Goal: Transaction & Acquisition: Purchase product/service

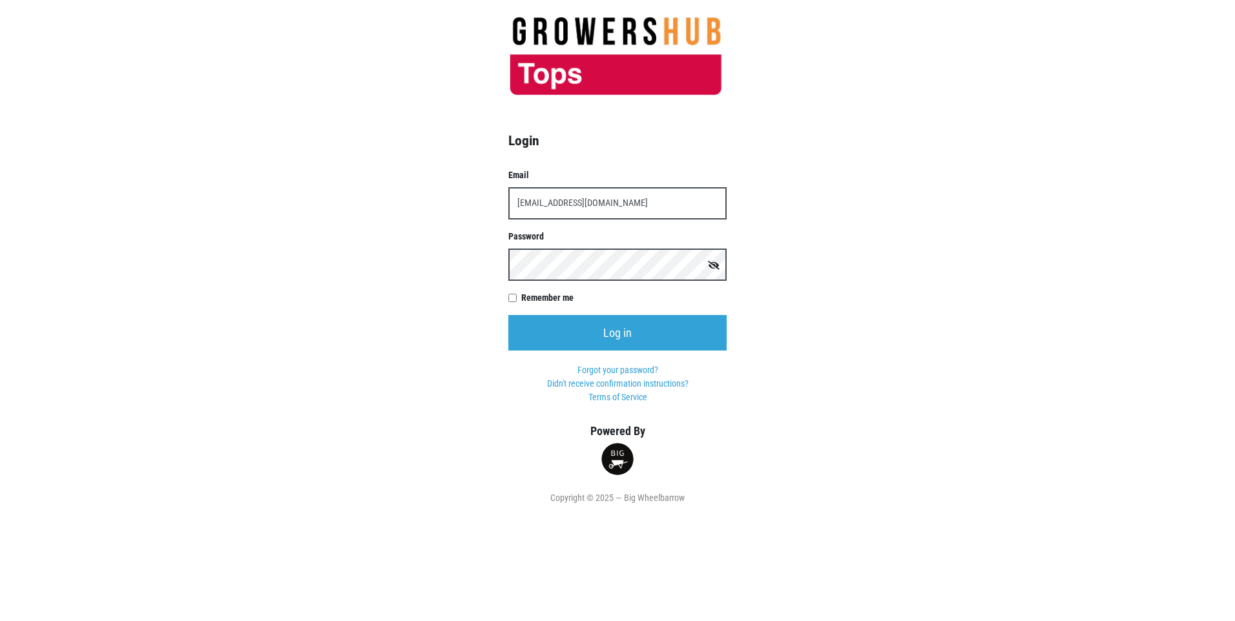
type input "t00599p0@topsmarkets.com"
click at [508, 315] on input "Log in" at bounding box center [617, 333] width 218 height 36
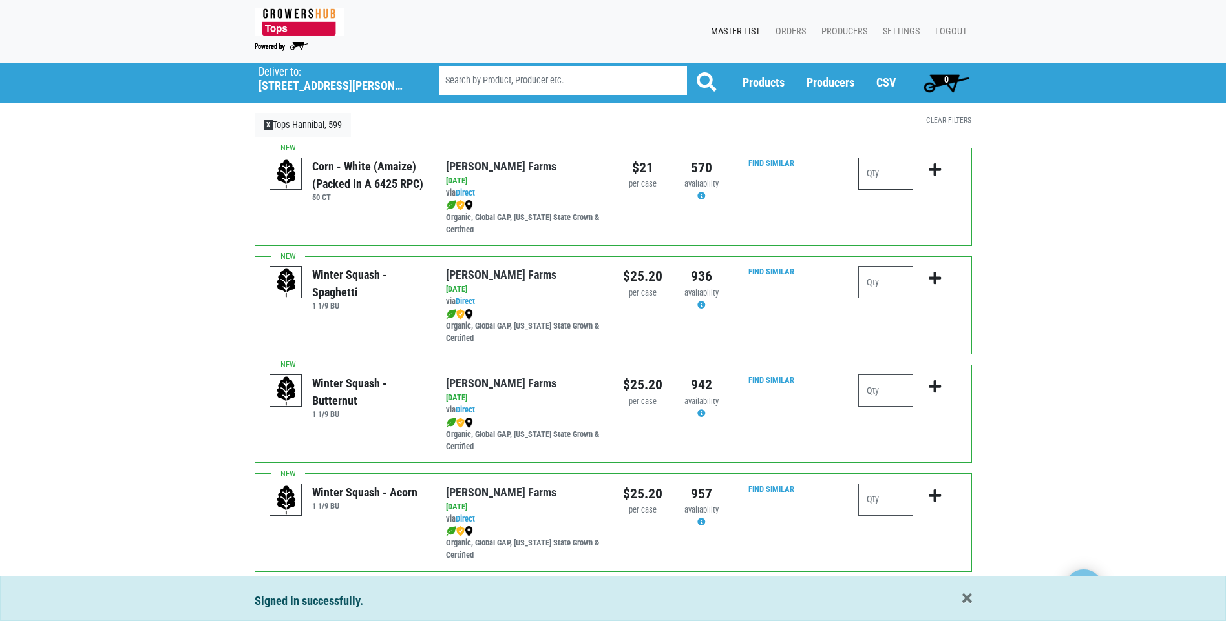
click at [878, 171] on input "number" at bounding box center [885, 174] width 55 height 32
type input "3"
click at [932, 171] on icon "submit" at bounding box center [934, 170] width 12 height 14
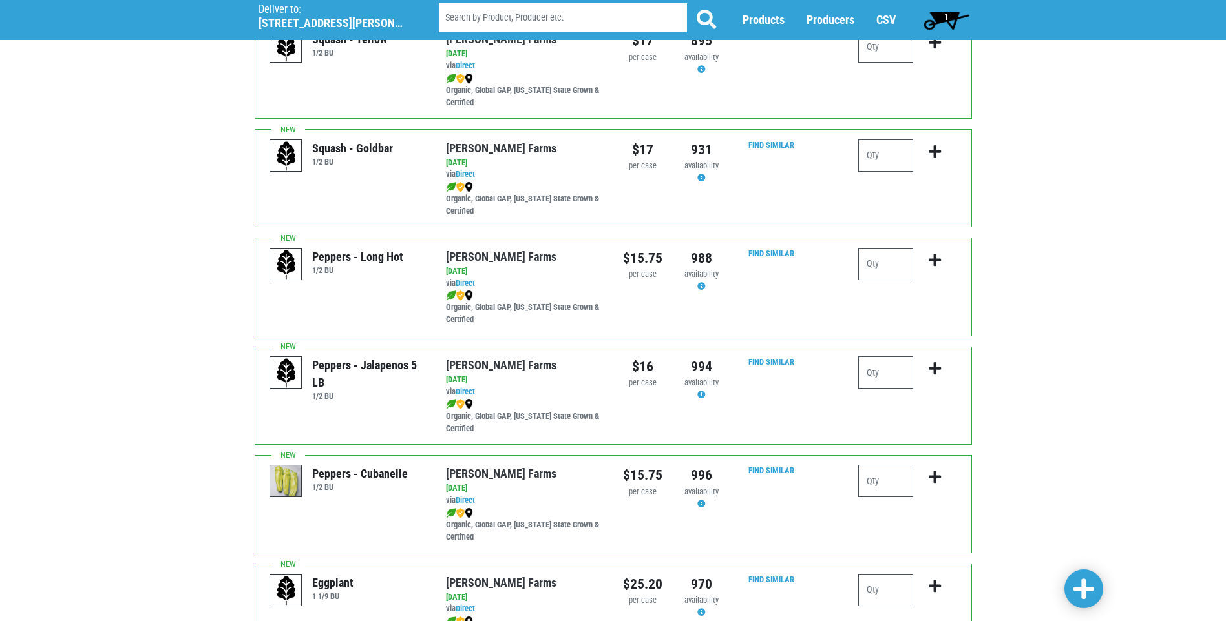
scroll to position [1292, 0]
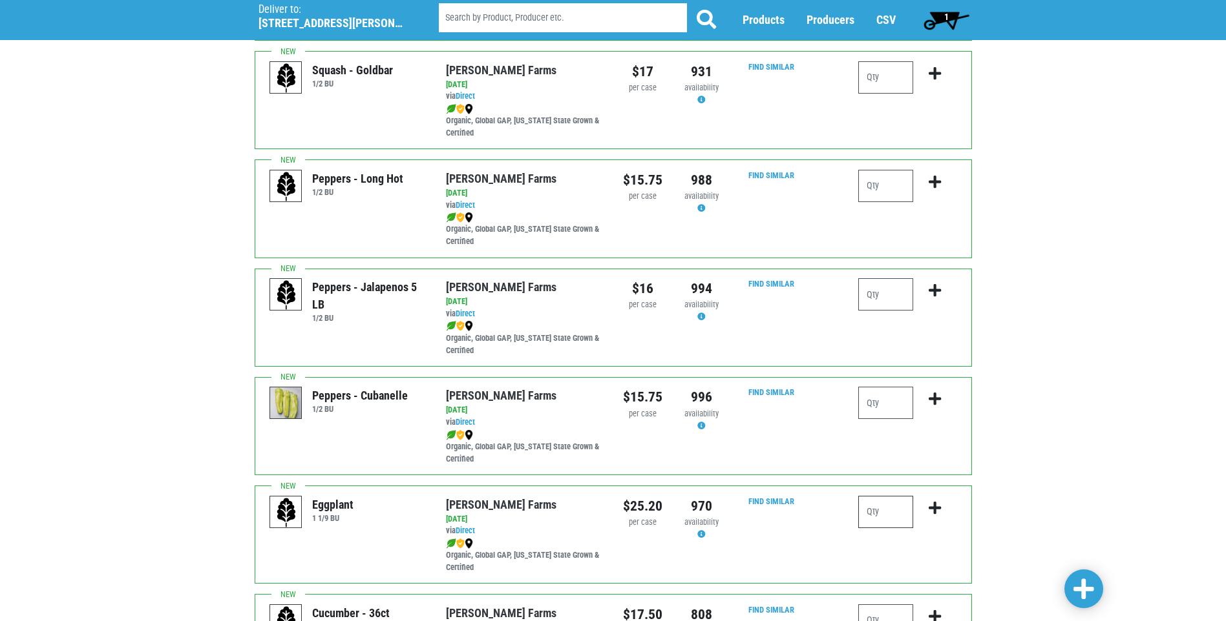
click at [867, 511] on input "number" at bounding box center [885, 512] width 55 height 32
type input "1"
click at [936, 513] on icon "submit" at bounding box center [934, 508] width 12 height 14
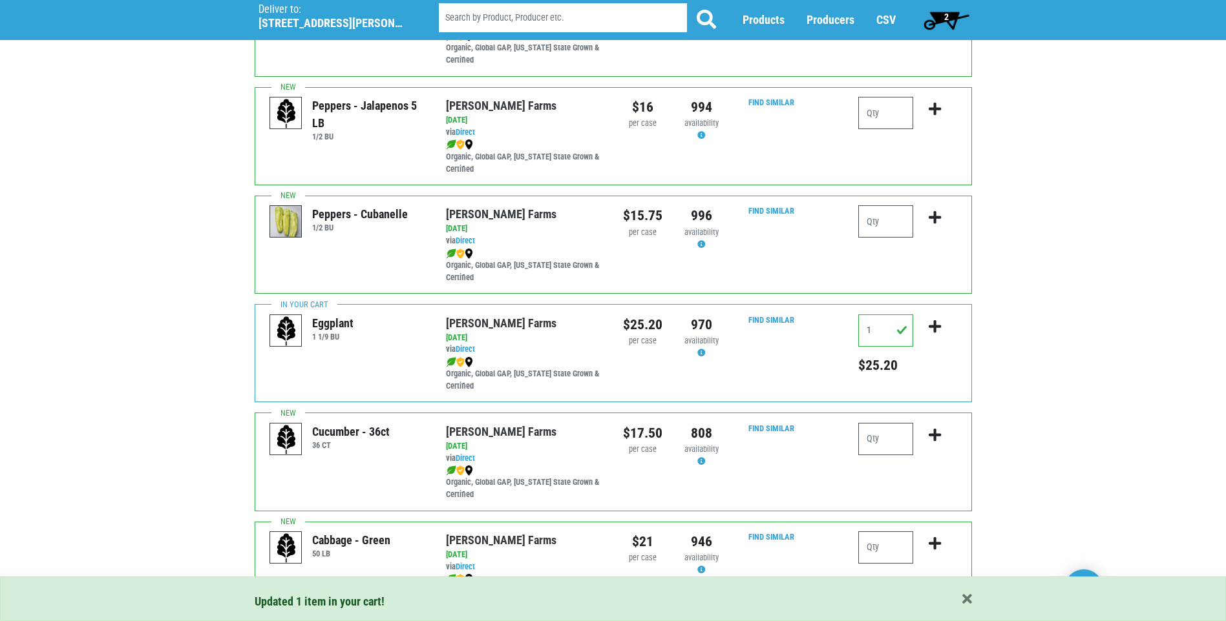
scroll to position [1486, 0]
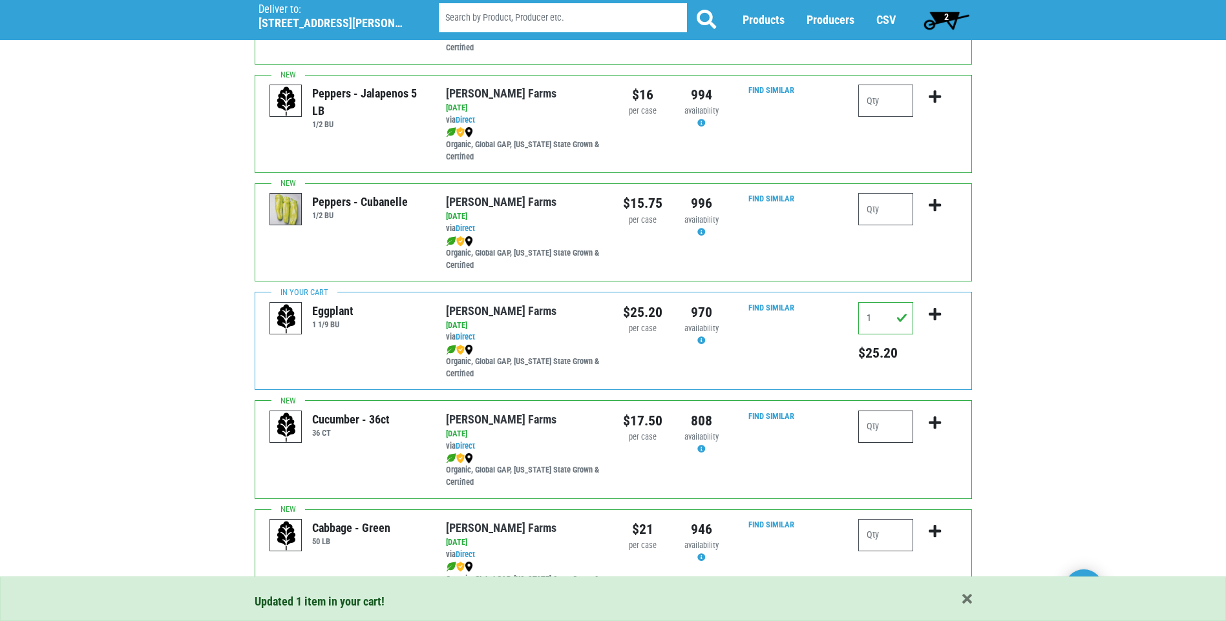
click at [872, 432] on input "number" at bounding box center [885, 427] width 55 height 32
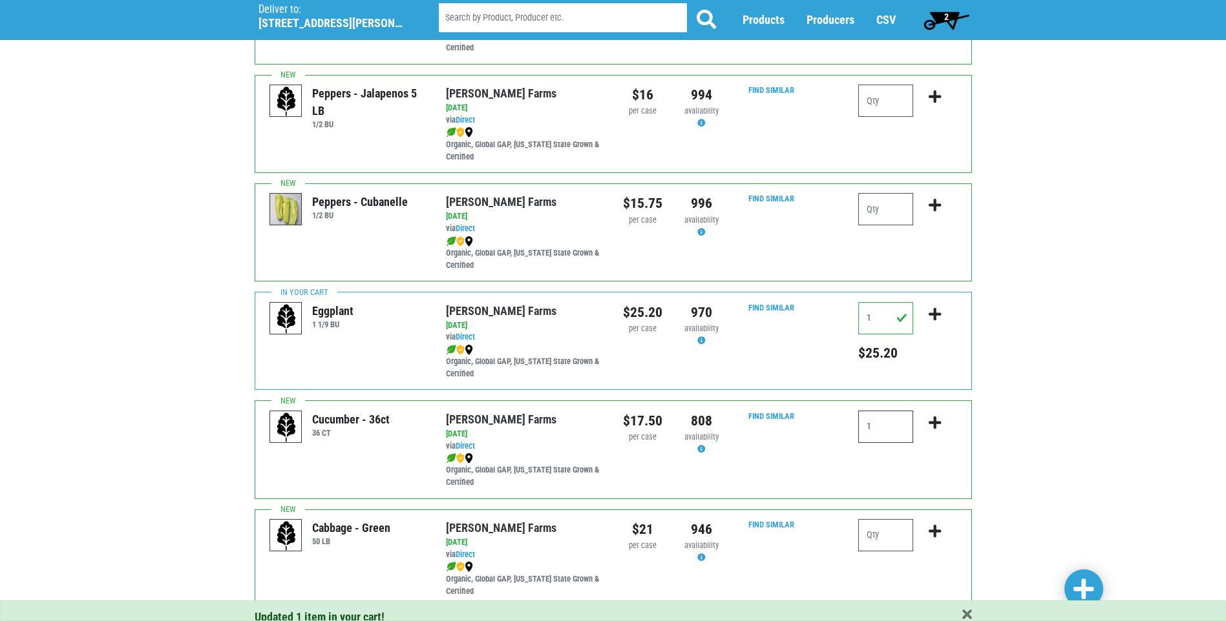
type input "1"
click at [934, 422] on icon "submit" at bounding box center [934, 423] width 12 height 14
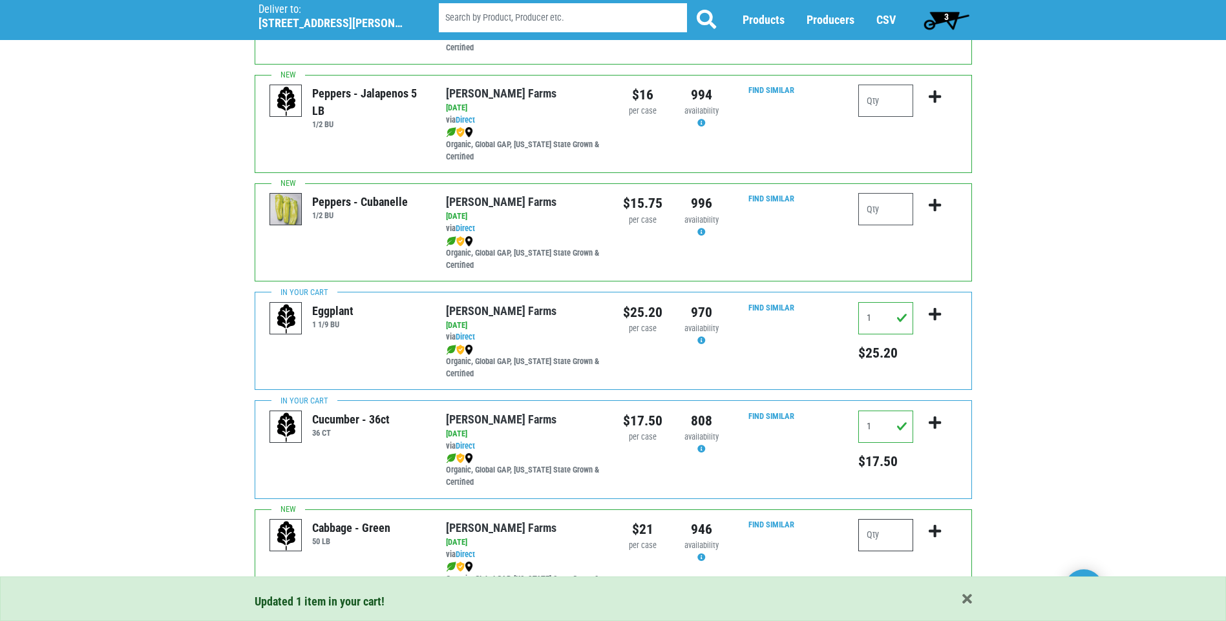
click at [873, 540] on input "number" at bounding box center [885, 535] width 55 height 32
type input "1"
click at [933, 530] on icon "submit" at bounding box center [934, 532] width 12 height 14
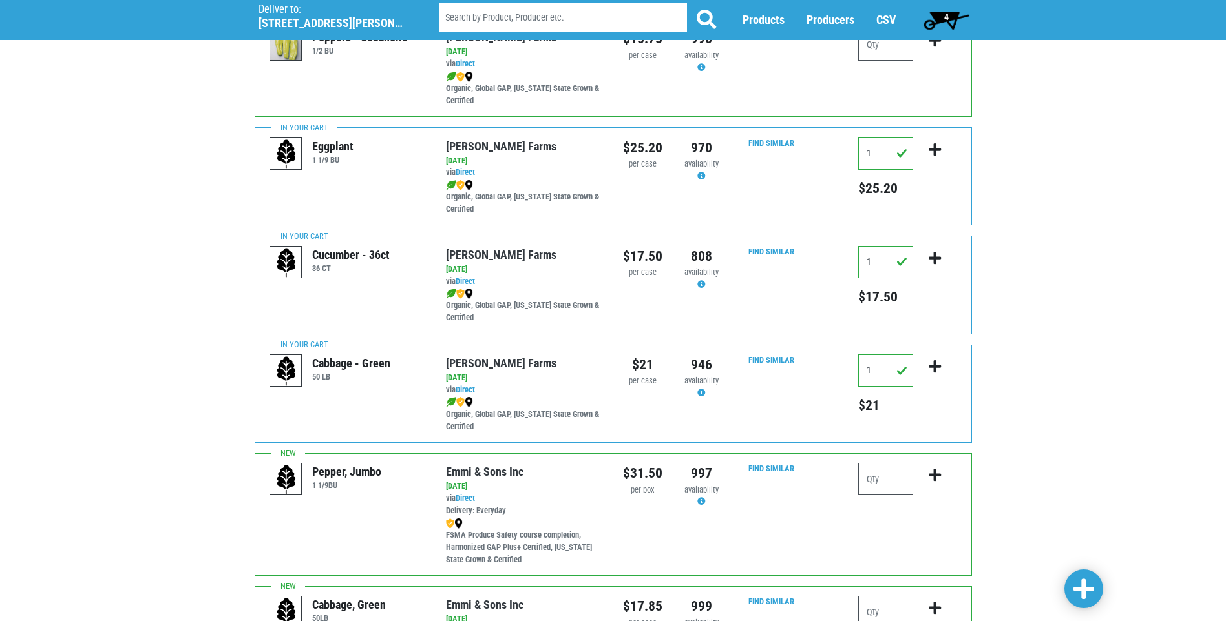
scroll to position [1680, 0]
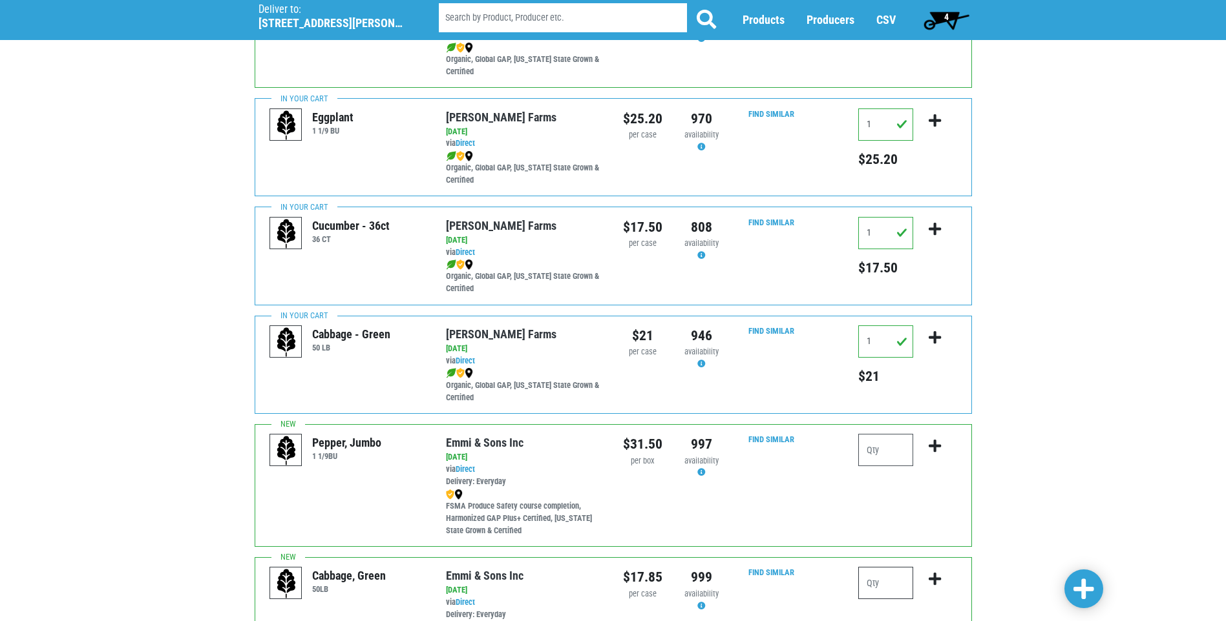
click at [870, 583] on input "number" at bounding box center [885, 583] width 55 height 32
type input "1"
click at [936, 579] on icon "submit" at bounding box center [934, 579] width 12 height 14
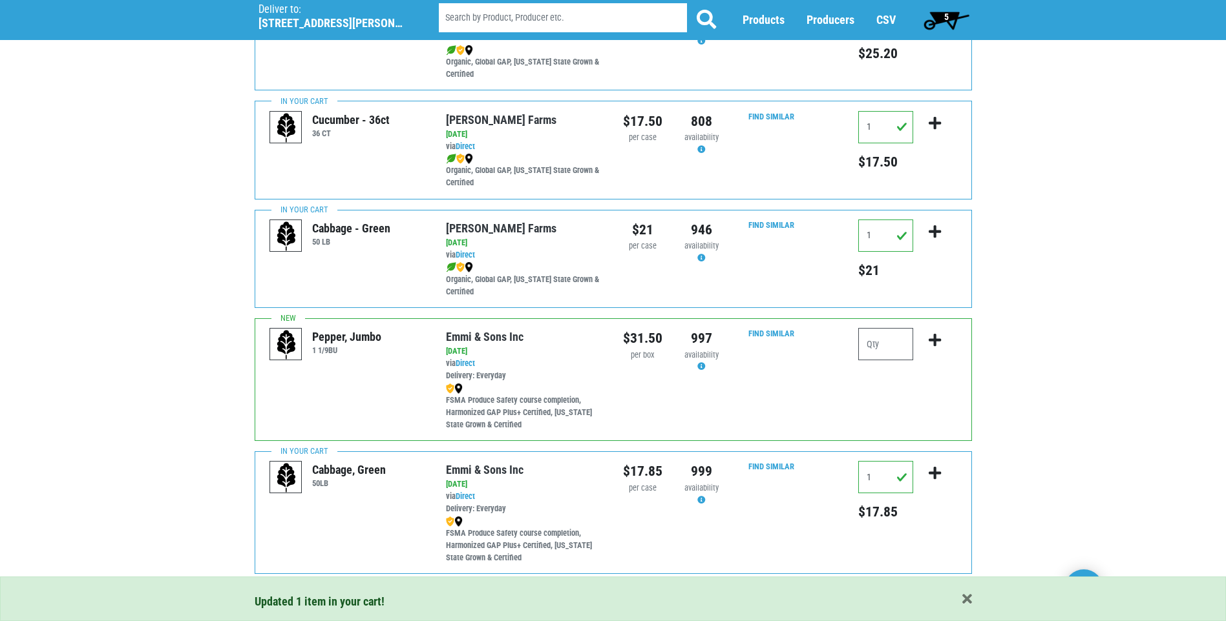
scroll to position [1821, 0]
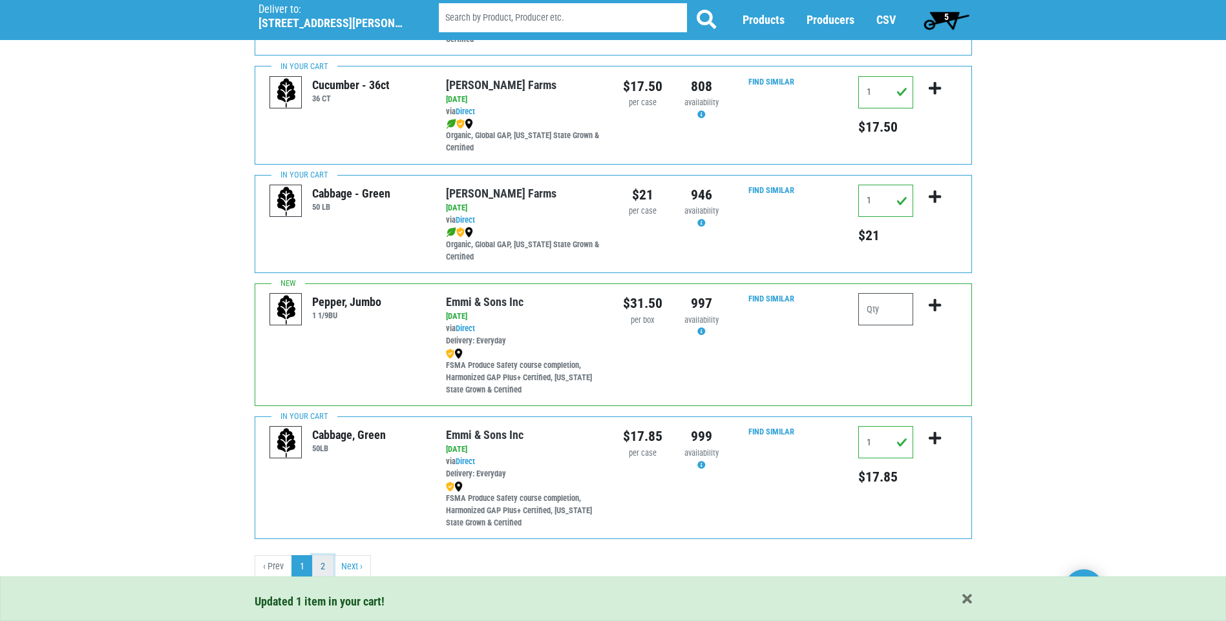
click at [322, 567] on link "2" at bounding box center [322, 567] width 21 height 23
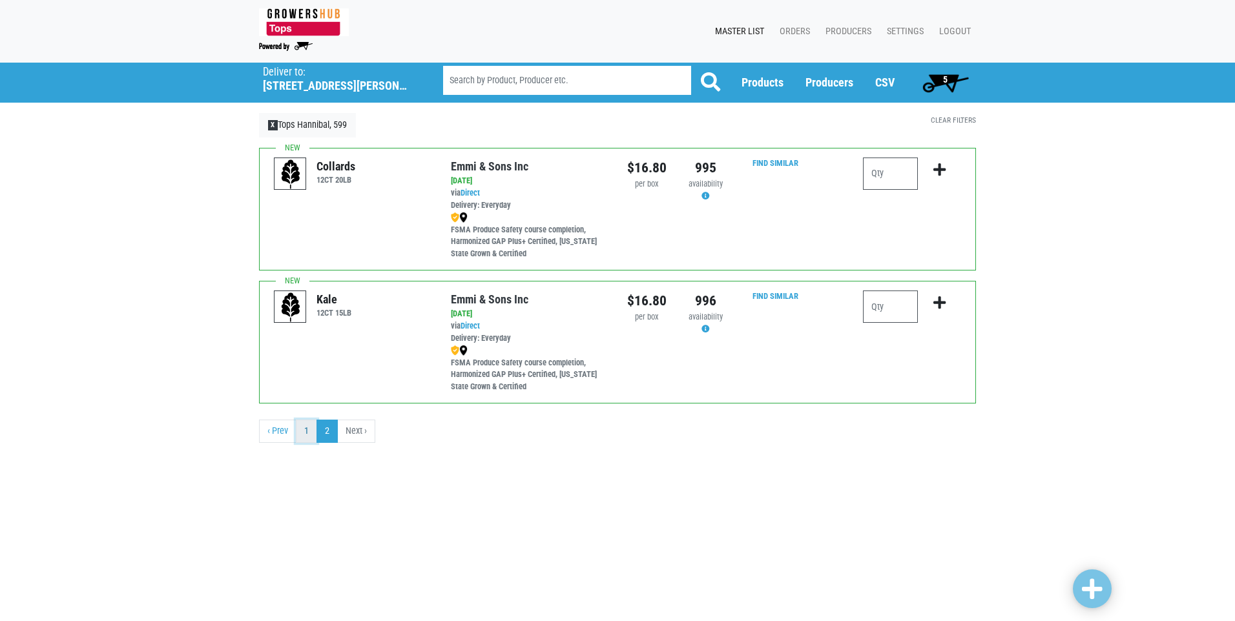
click at [306, 431] on link "1" at bounding box center [306, 431] width 21 height 23
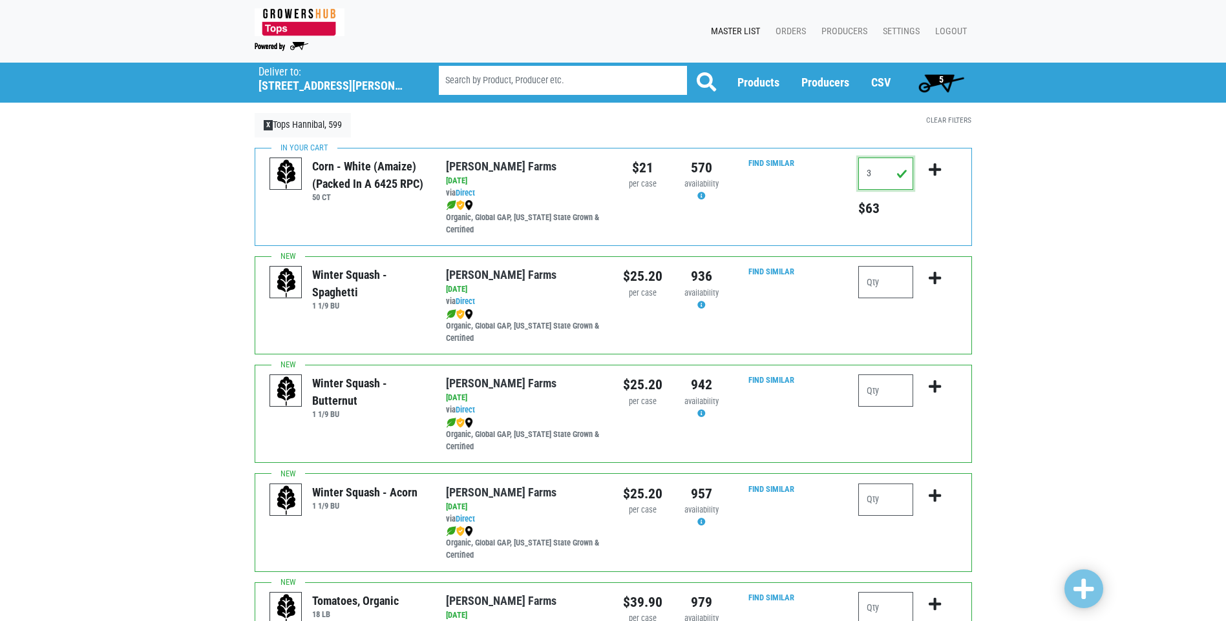
click at [876, 174] on input "3" at bounding box center [885, 174] width 55 height 32
type input "5"
click at [934, 170] on icon "submit" at bounding box center [934, 170] width 12 height 14
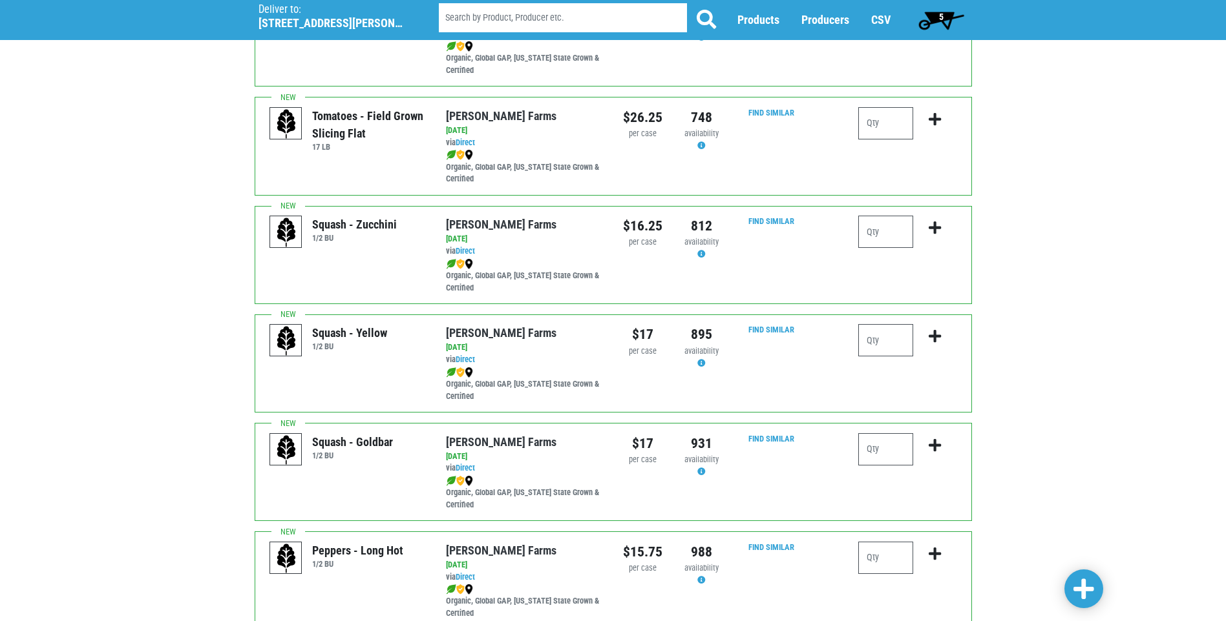
scroll to position [787, 0]
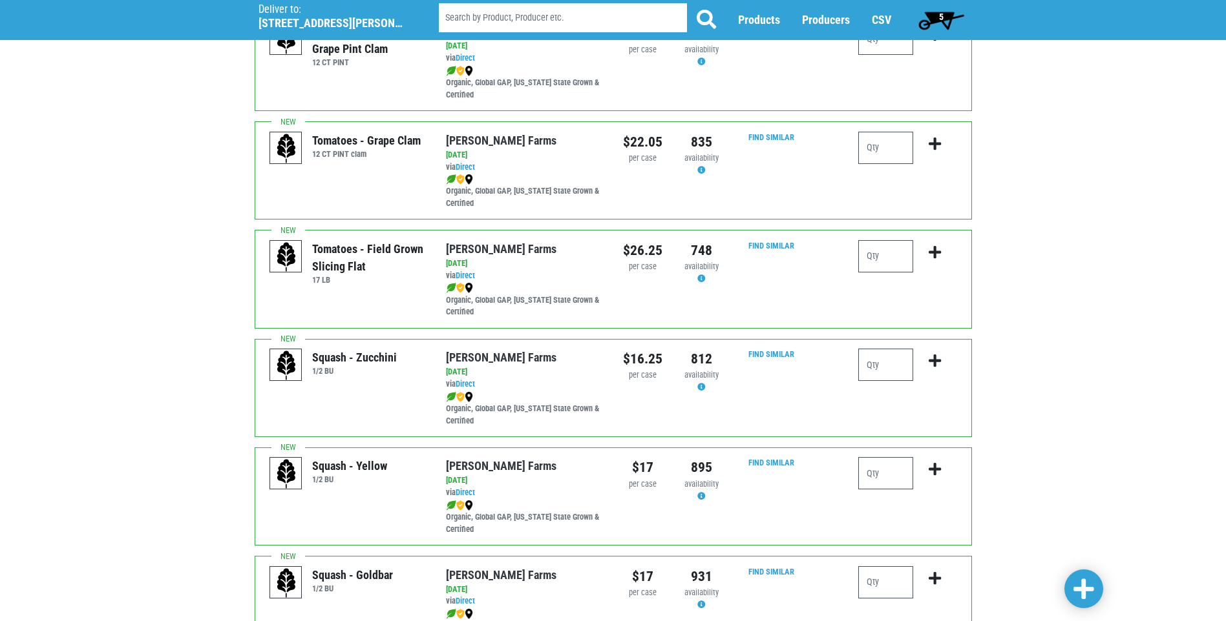
click at [944, 15] on span "5" at bounding box center [940, 20] width 57 height 26
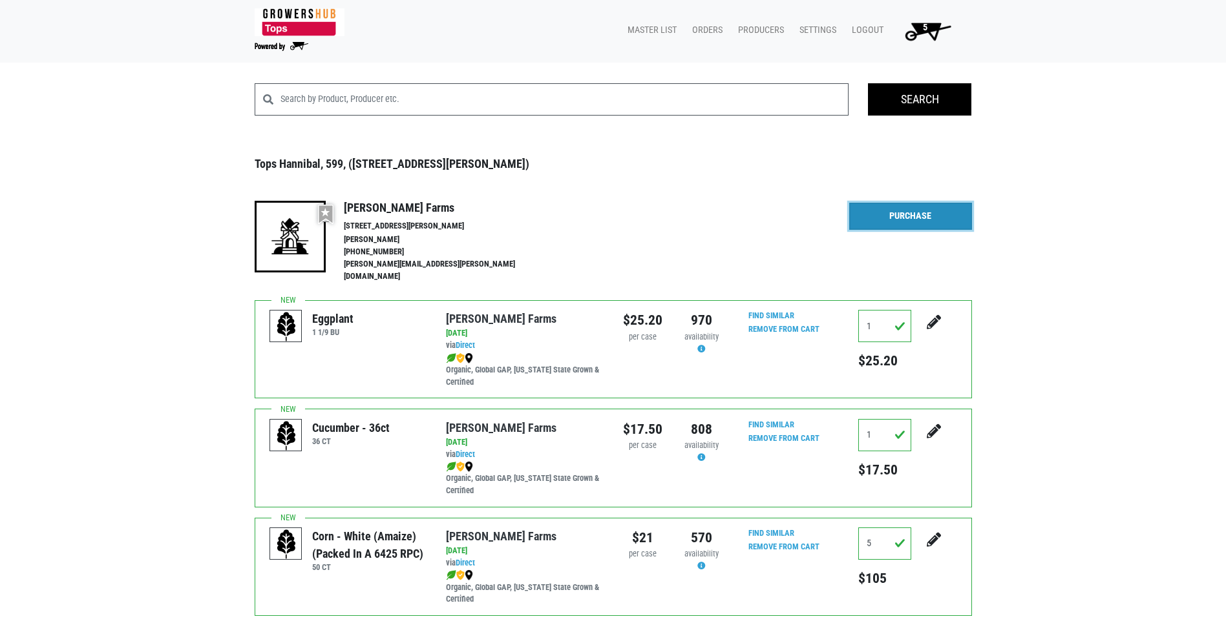
click at [916, 216] on link "Purchase" at bounding box center [910, 216] width 123 height 27
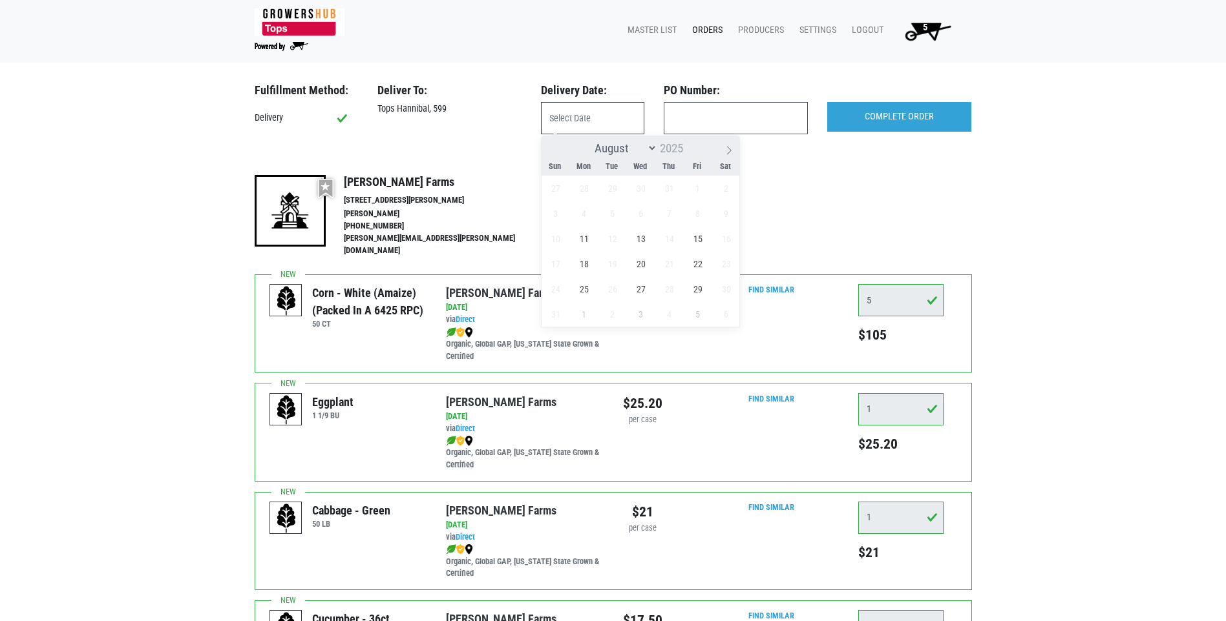
click at [569, 118] on input "text" at bounding box center [592, 118] width 103 height 32
click at [583, 240] on span "11" at bounding box center [583, 238] width 25 height 25
type input "[DATE]"
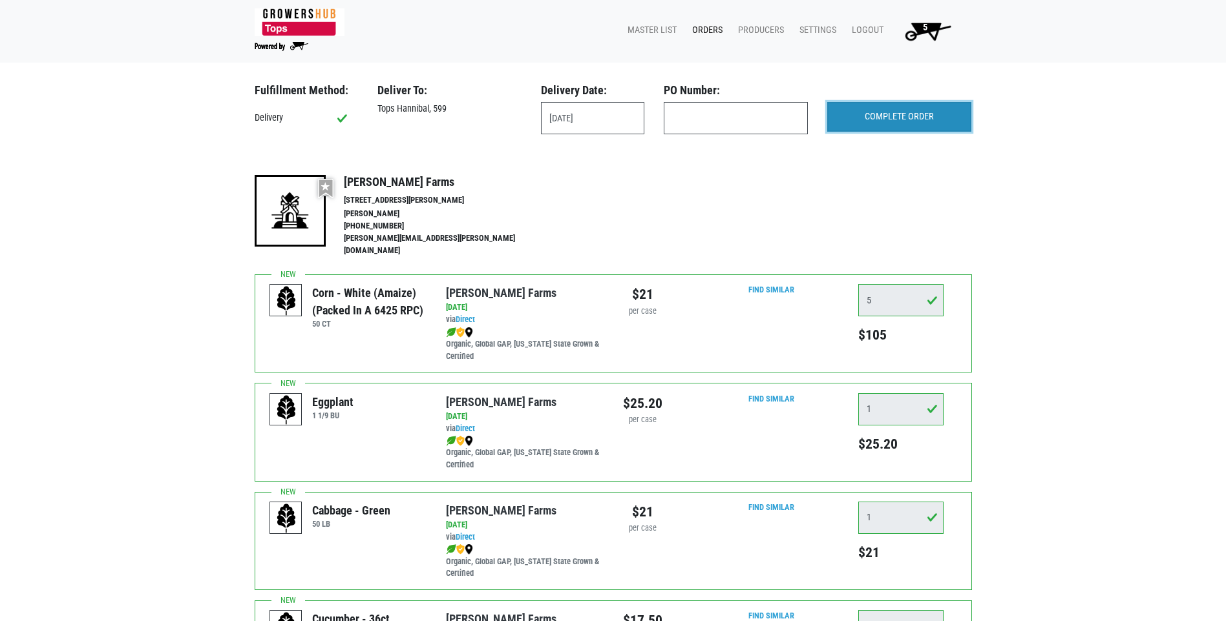
click at [866, 117] on input "COMPLETE ORDER" at bounding box center [899, 117] width 144 height 30
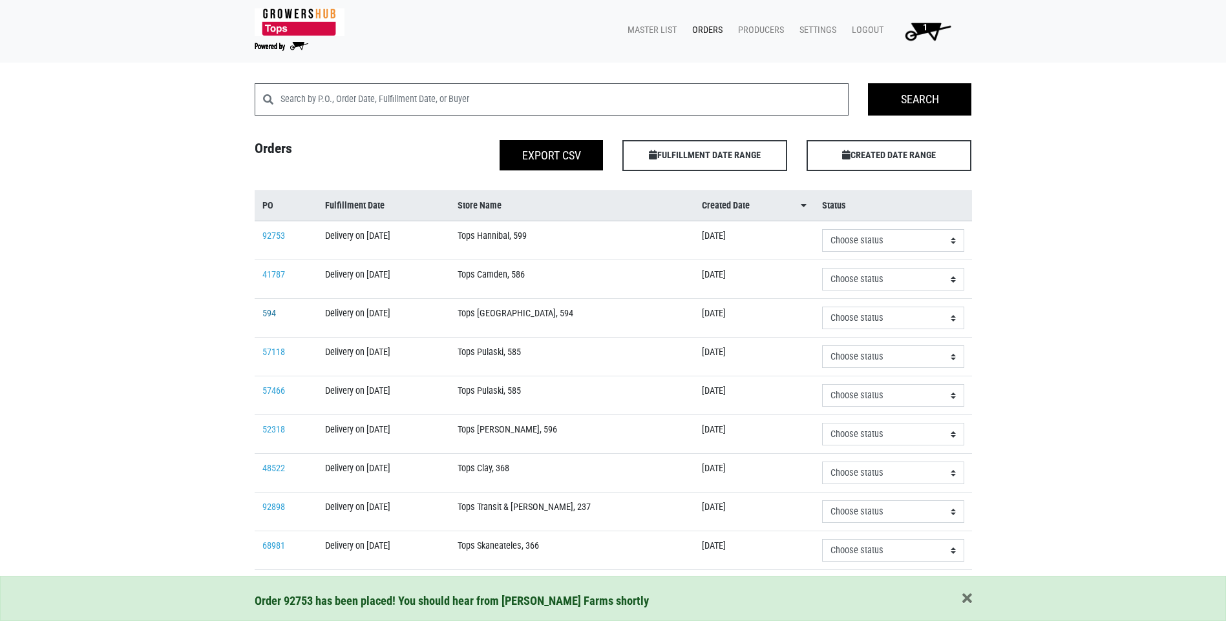
click at [266, 314] on link "594" at bounding box center [269, 313] width 14 height 11
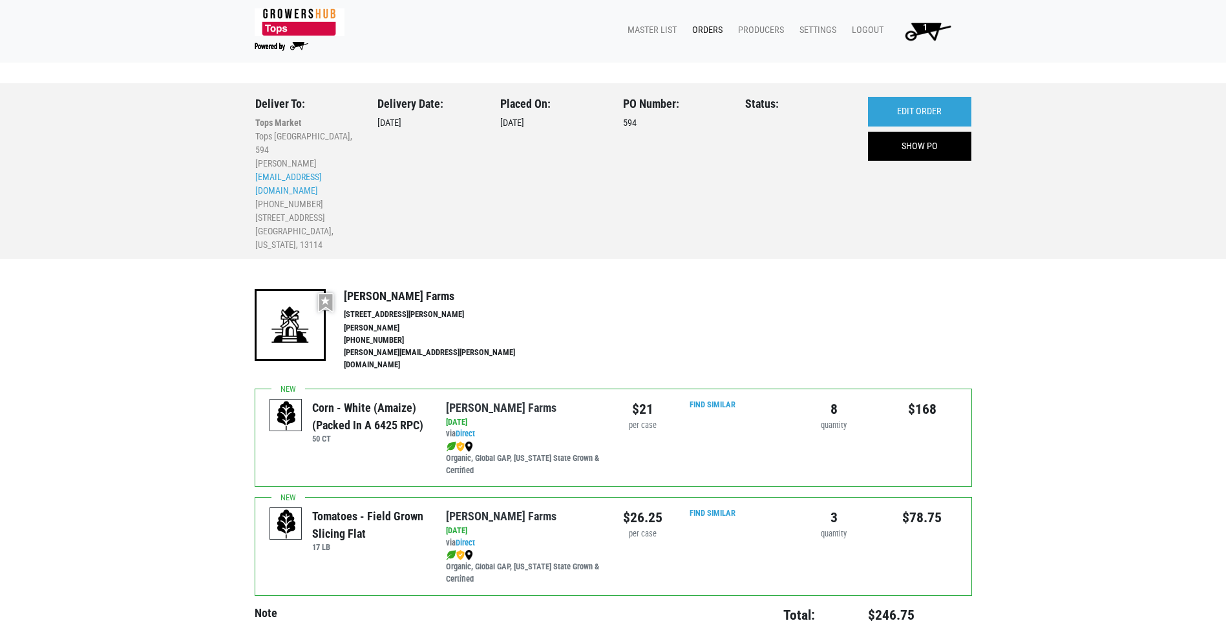
click at [707, 31] on link "Orders" at bounding box center [705, 30] width 46 height 25
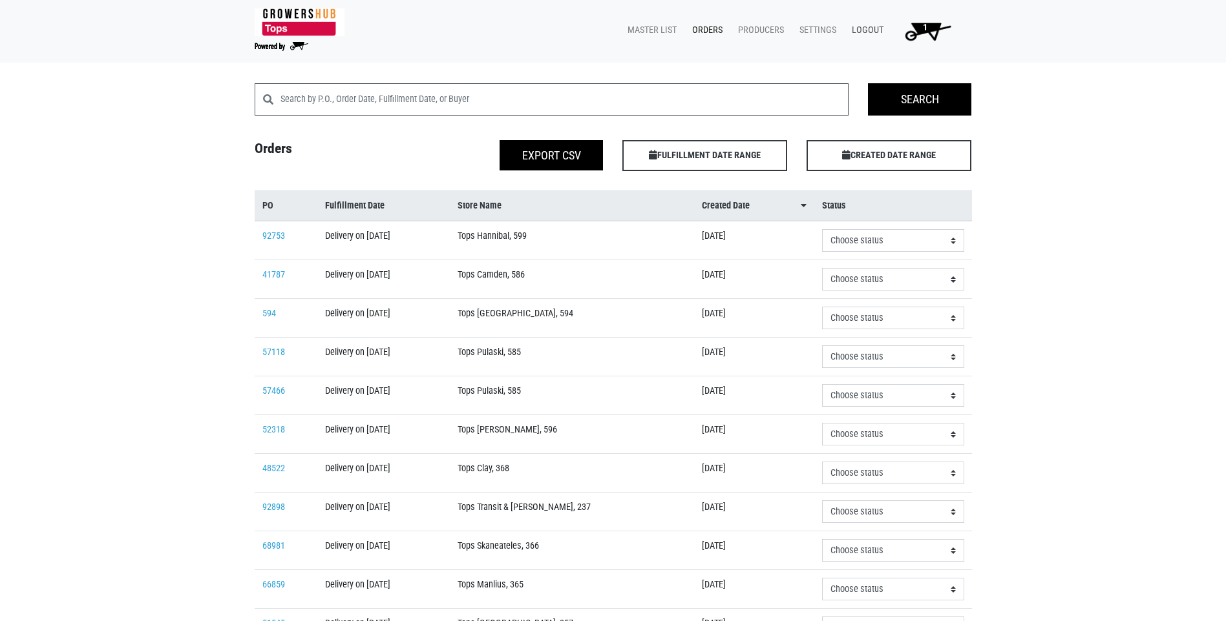
click at [873, 30] on link "Logout" at bounding box center [864, 30] width 47 height 25
